Goal: Navigation & Orientation: Find specific page/section

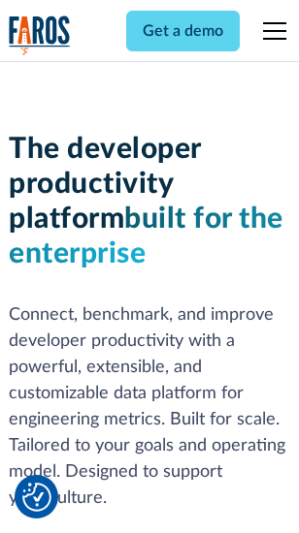
scroll to position [292, 0]
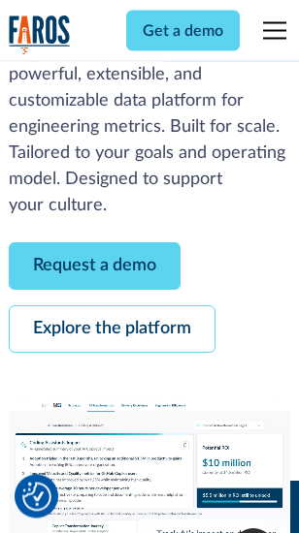
click at [95, 268] on link "Request a demo" at bounding box center [95, 267] width 172 height 48
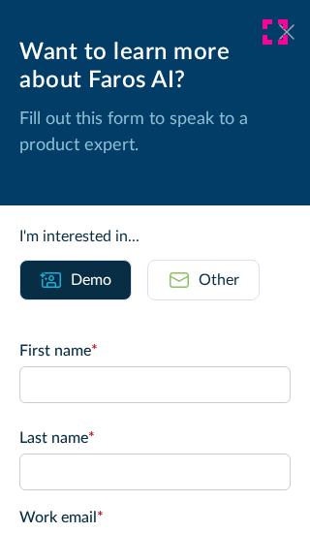
click at [279, 32] on icon at bounding box center [287, 31] width 16 height 15
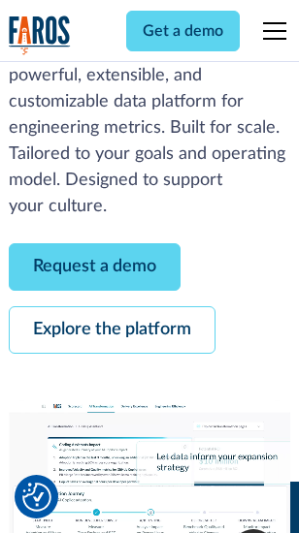
scroll to position [355, 0]
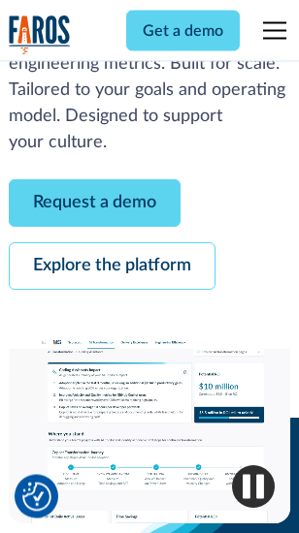
click at [112, 268] on link "Explore the platform" at bounding box center [112, 267] width 207 height 48
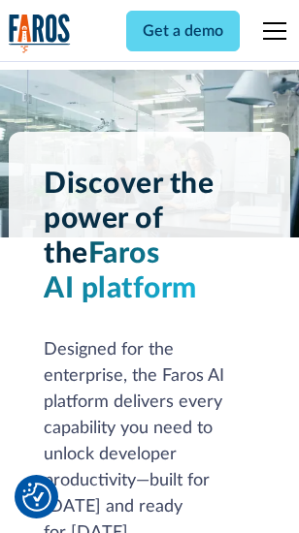
scroll to position [14781, 0]
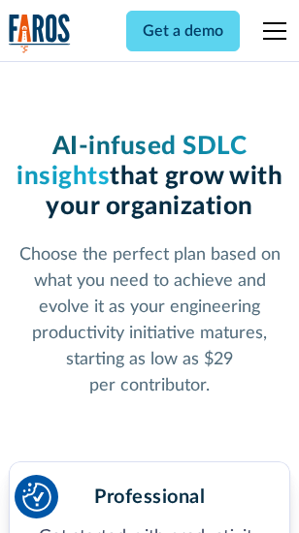
scroll to position [3082, 0]
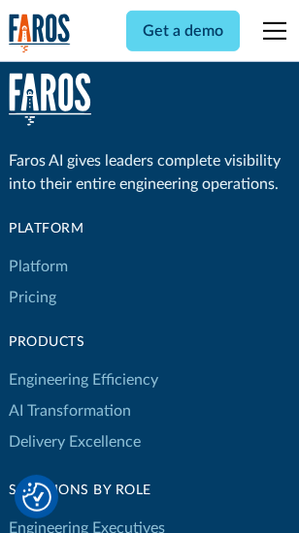
click at [38, 267] on link "Platform" at bounding box center [38, 266] width 59 height 31
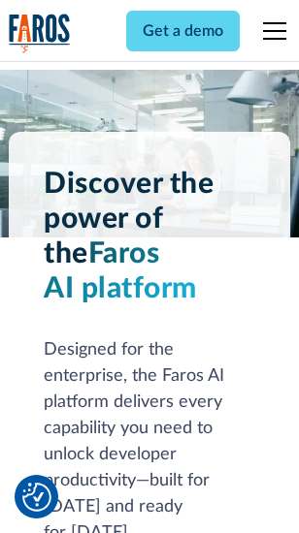
scroll to position [15404, 0]
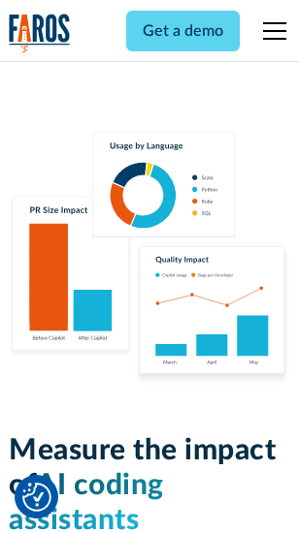
scroll to position [12115, 0]
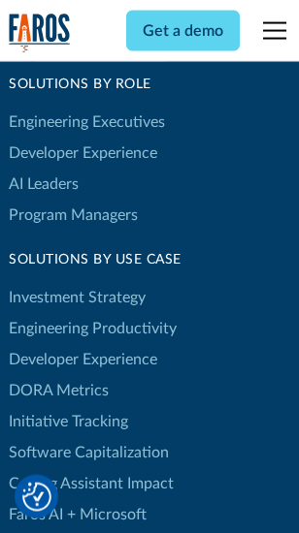
click at [58, 375] on link "DORA Metrics" at bounding box center [59, 390] width 100 height 31
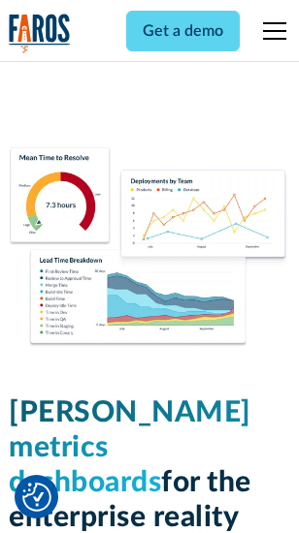
scroll to position [8594, 0]
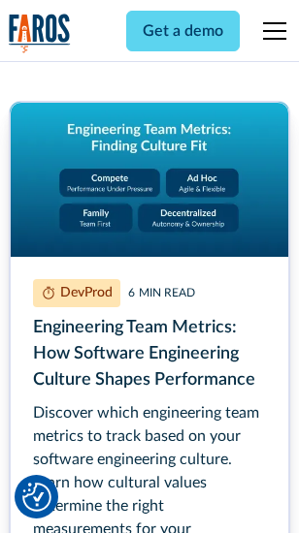
scroll to position [8834, 0]
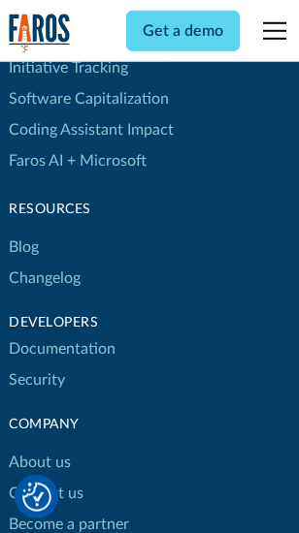
click at [45, 267] on link "Changelog" at bounding box center [45, 278] width 72 height 31
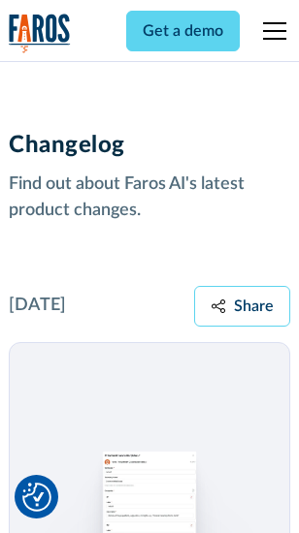
scroll to position [23790, 0]
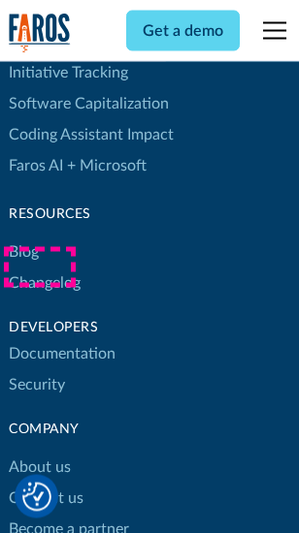
click at [39, 453] on link "About us" at bounding box center [40, 468] width 62 height 31
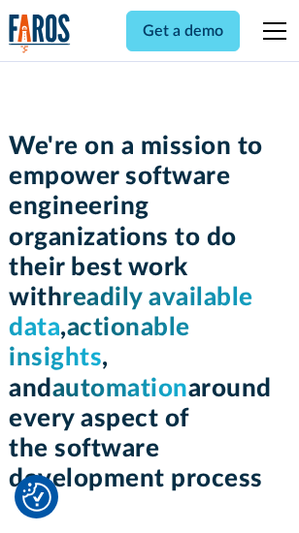
scroll to position [6715, 0]
